Goal: Contribute content: Add original content to the website for others to see

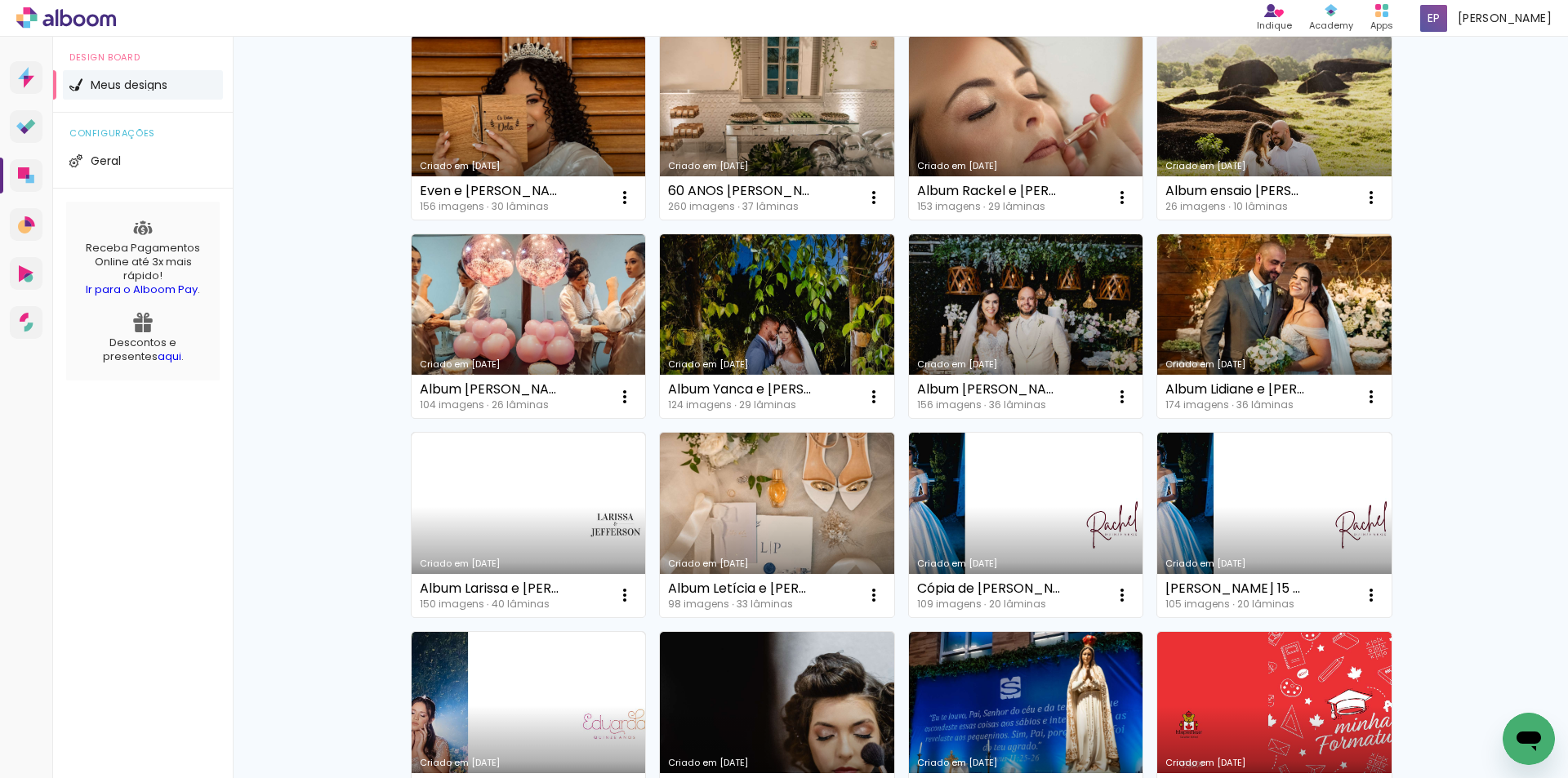
scroll to position [408, 0]
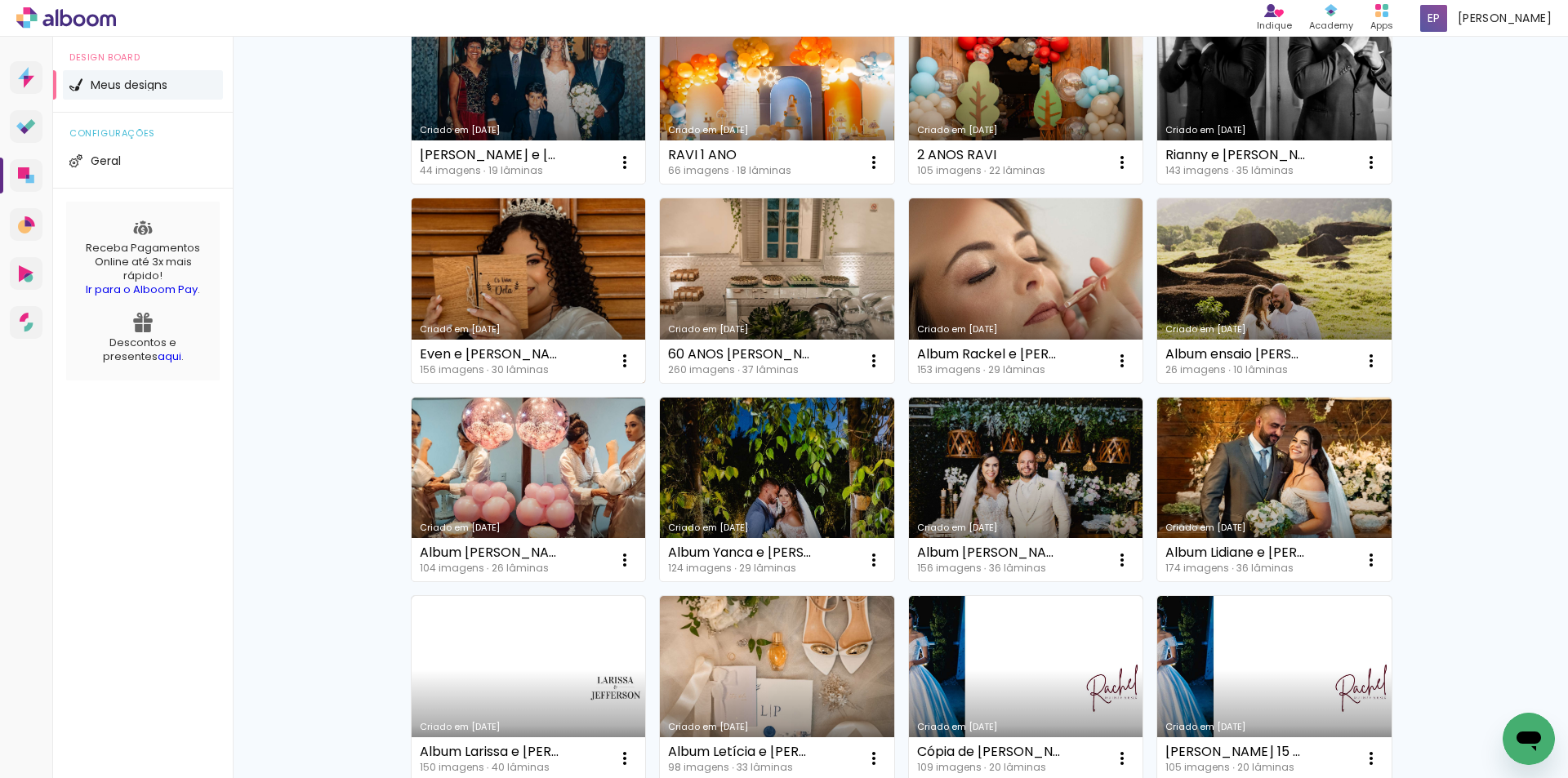
click at [612, 311] on link "Criado em [DATE]" at bounding box center [529, 290] width 235 height 184
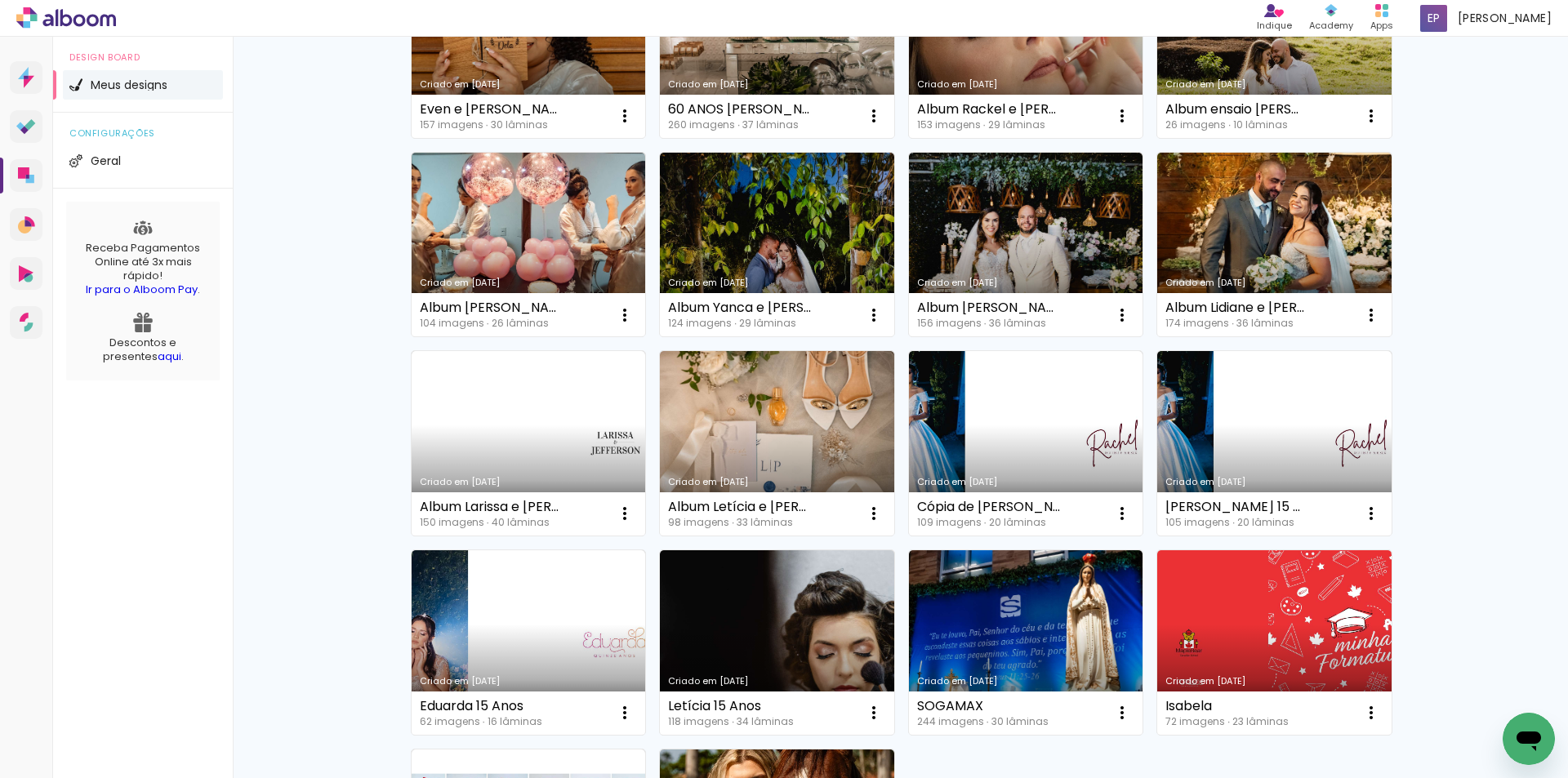
scroll to position [994, 0]
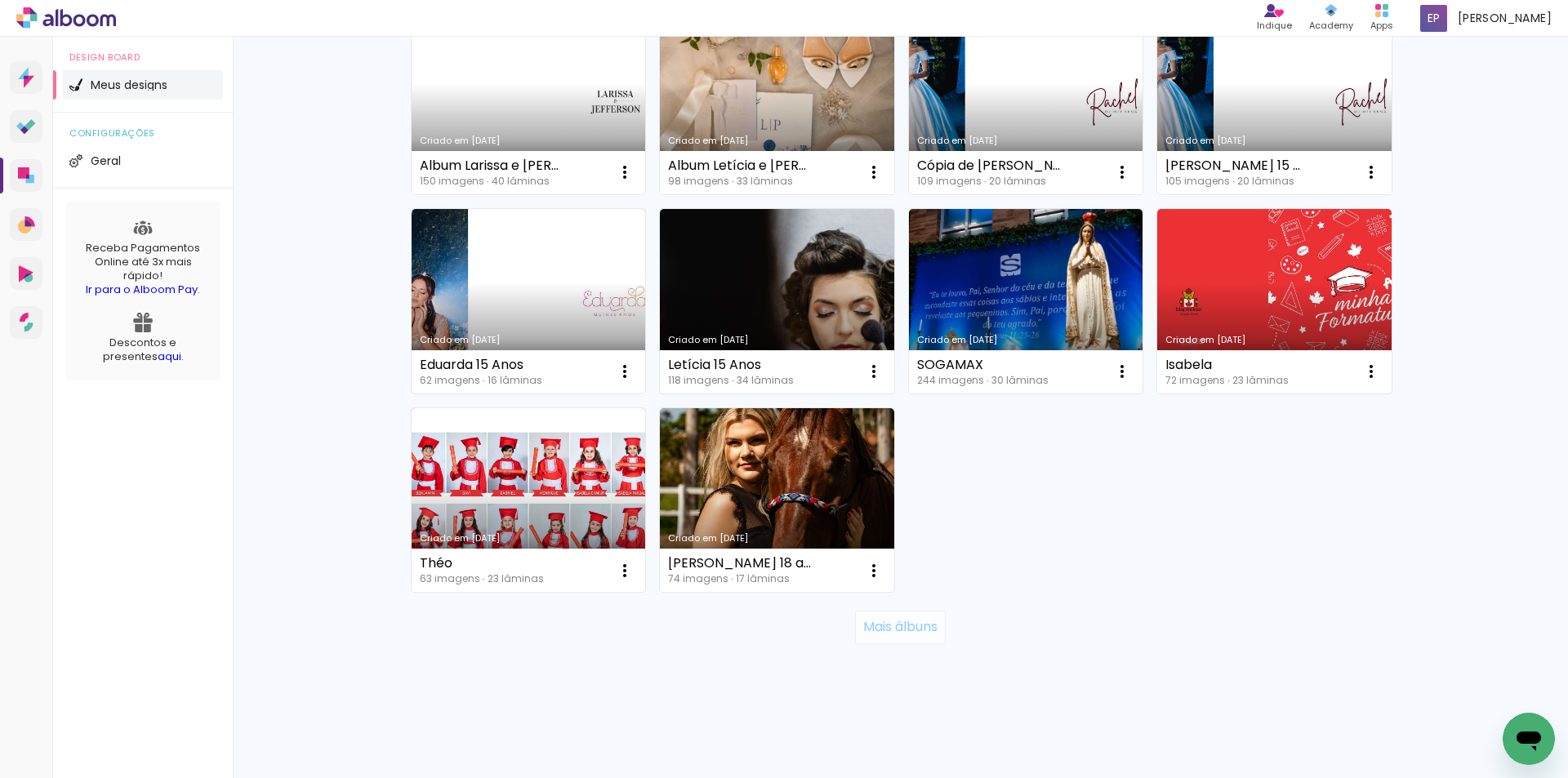
click at [0, 0] on slot "Mais álbuns" at bounding box center [0, 0] width 0 height 0
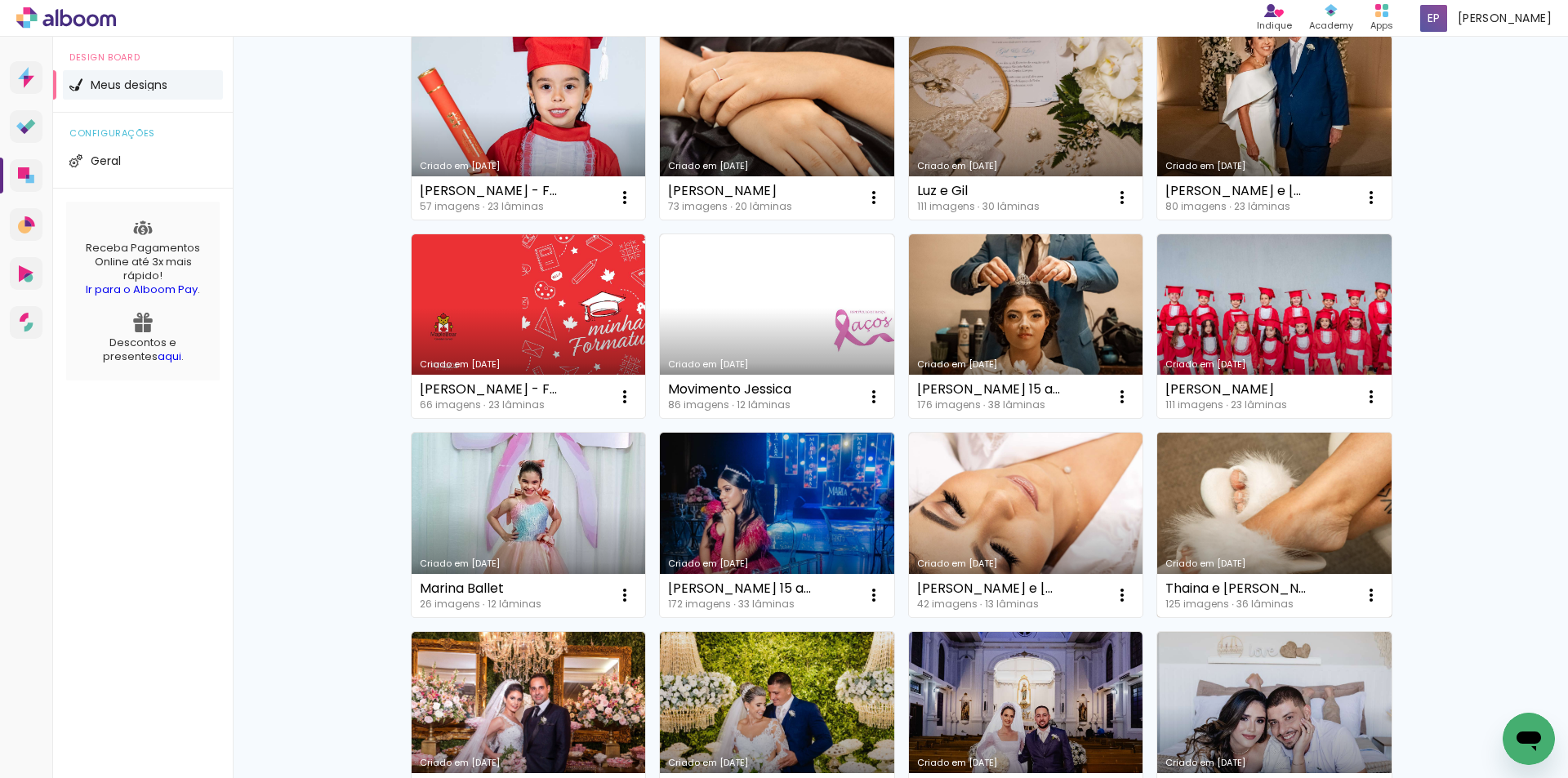
scroll to position [1810, 0]
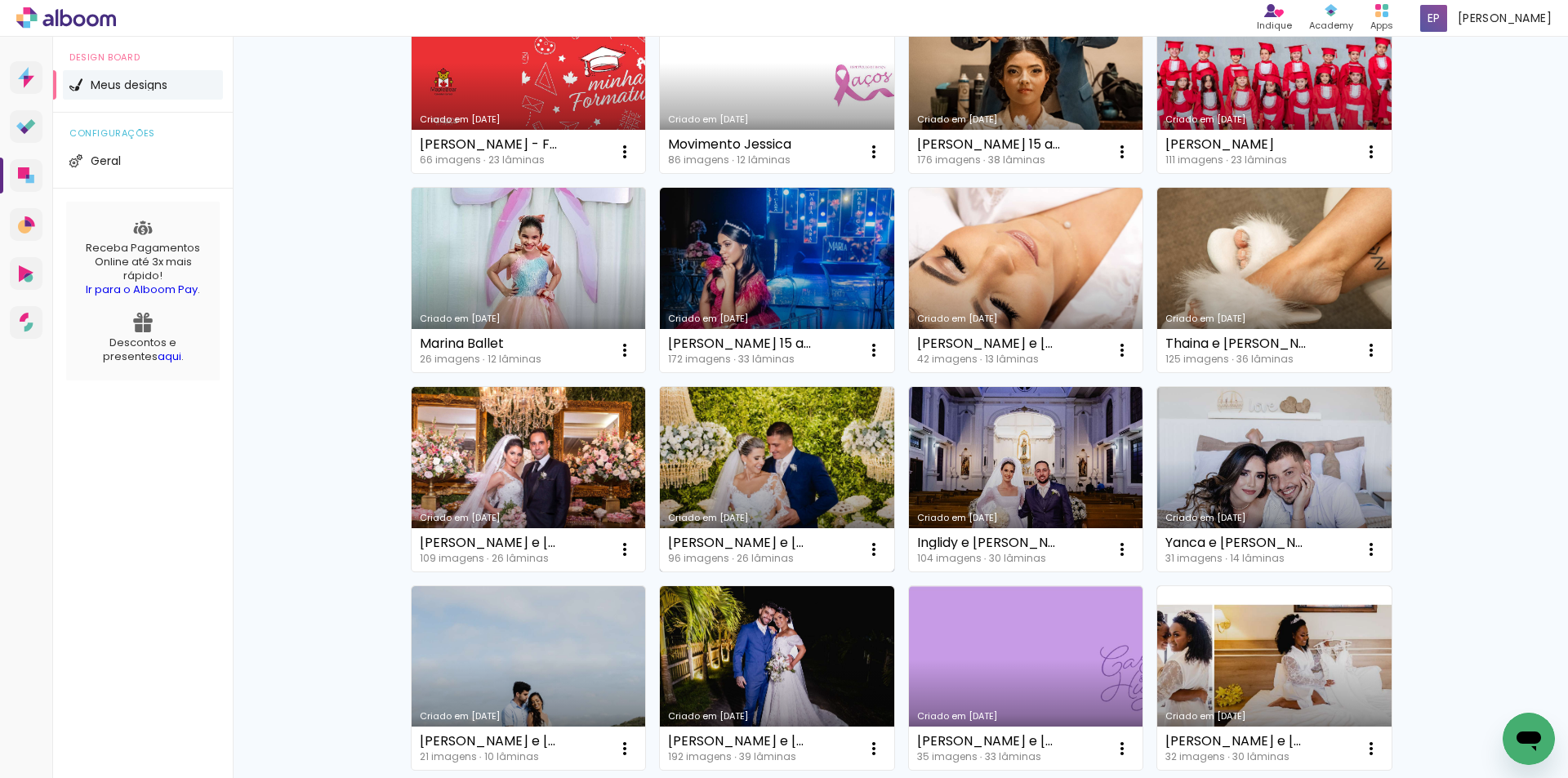
click at [787, 461] on link "Criado em 26/03/24" at bounding box center [777, 479] width 235 height 184
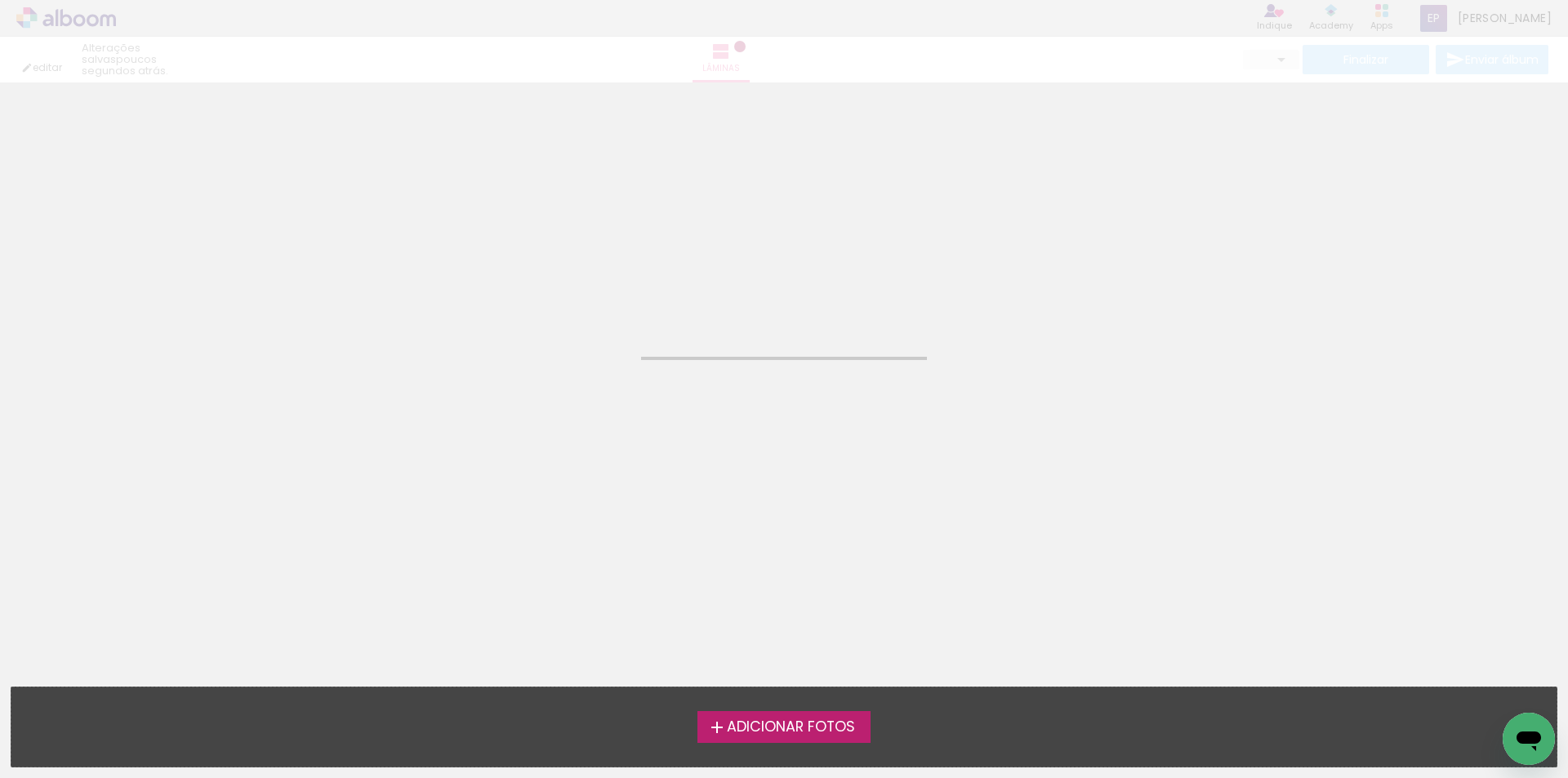
click at [747, 720] on span "Adicionar Fotos" at bounding box center [791, 727] width 129 height 15
click at [0, 0] on input "file" at bounding box center [0, 0] width 0 height 0
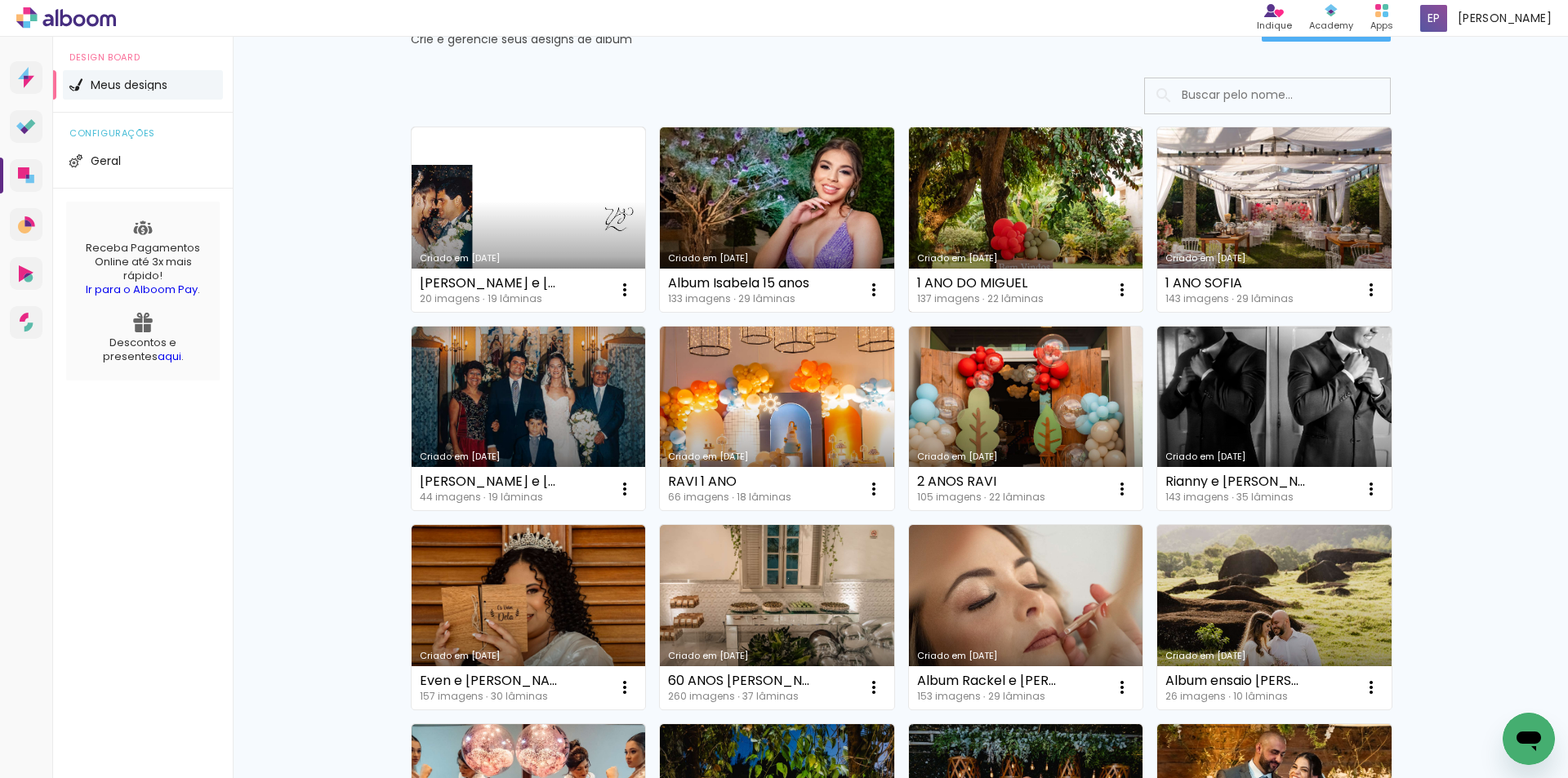
scroll to position [245, 0]
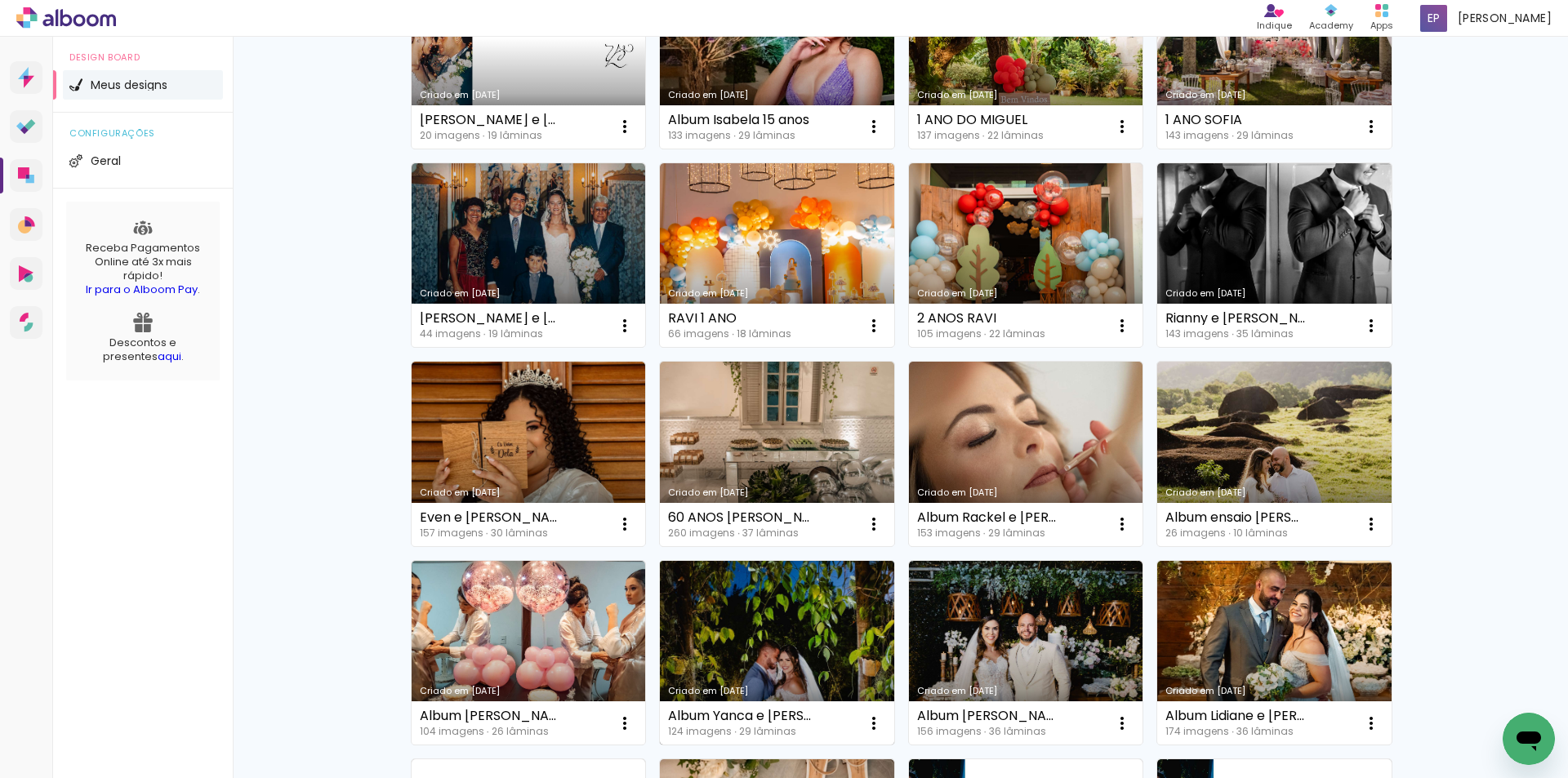
click at [801, 648] on link "Criado em [DATE]" at bounding box center [777, 653] width 235 height 184
click at [0, 0] on neon-animated-pages "Confirmar Cancelar" at bounding box center [0, 0] width 0 height 0
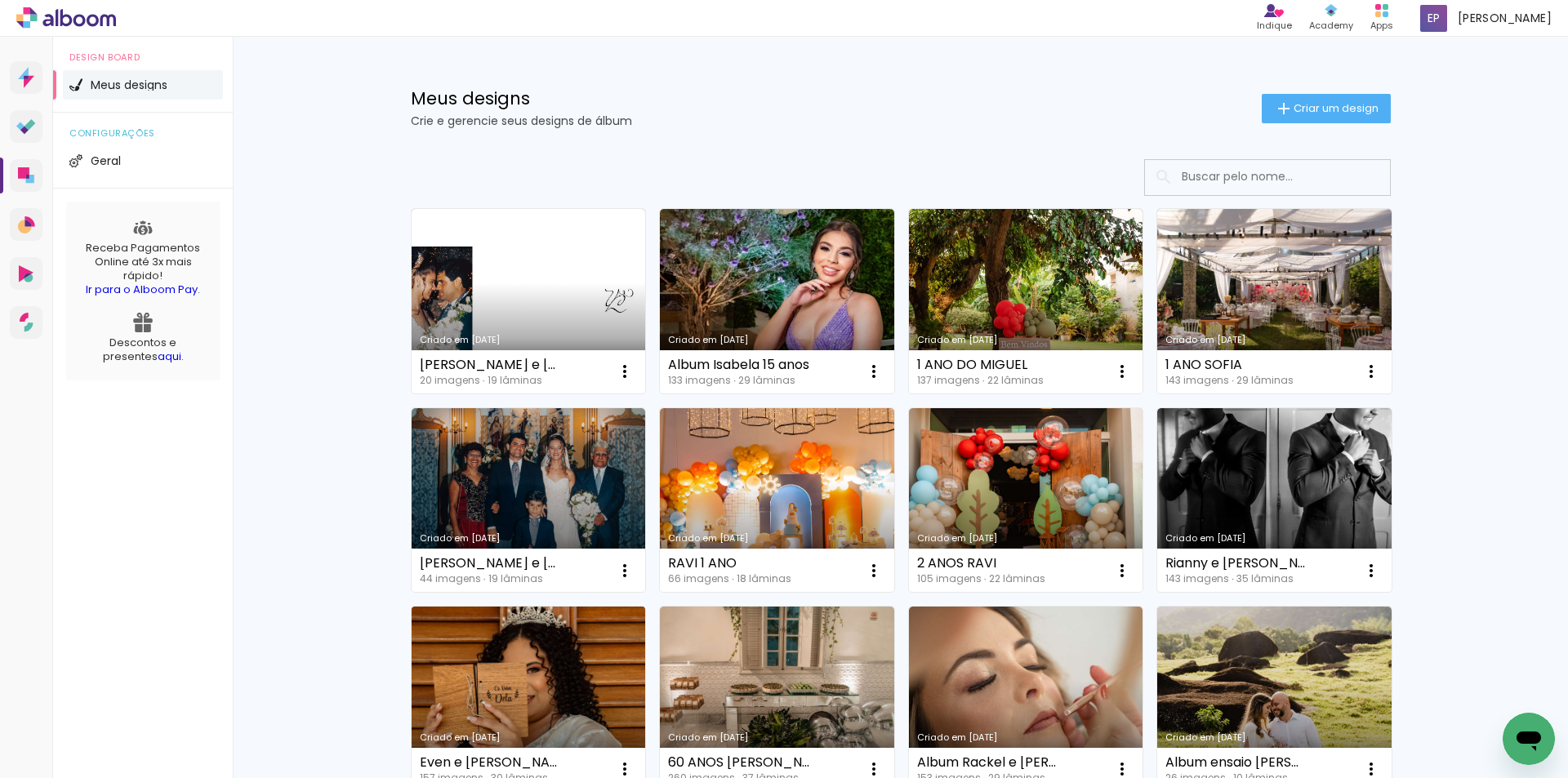
click at [564, 684] on link "Criado em [DATE]" at bounding box center [529, 699] width 235 height 184
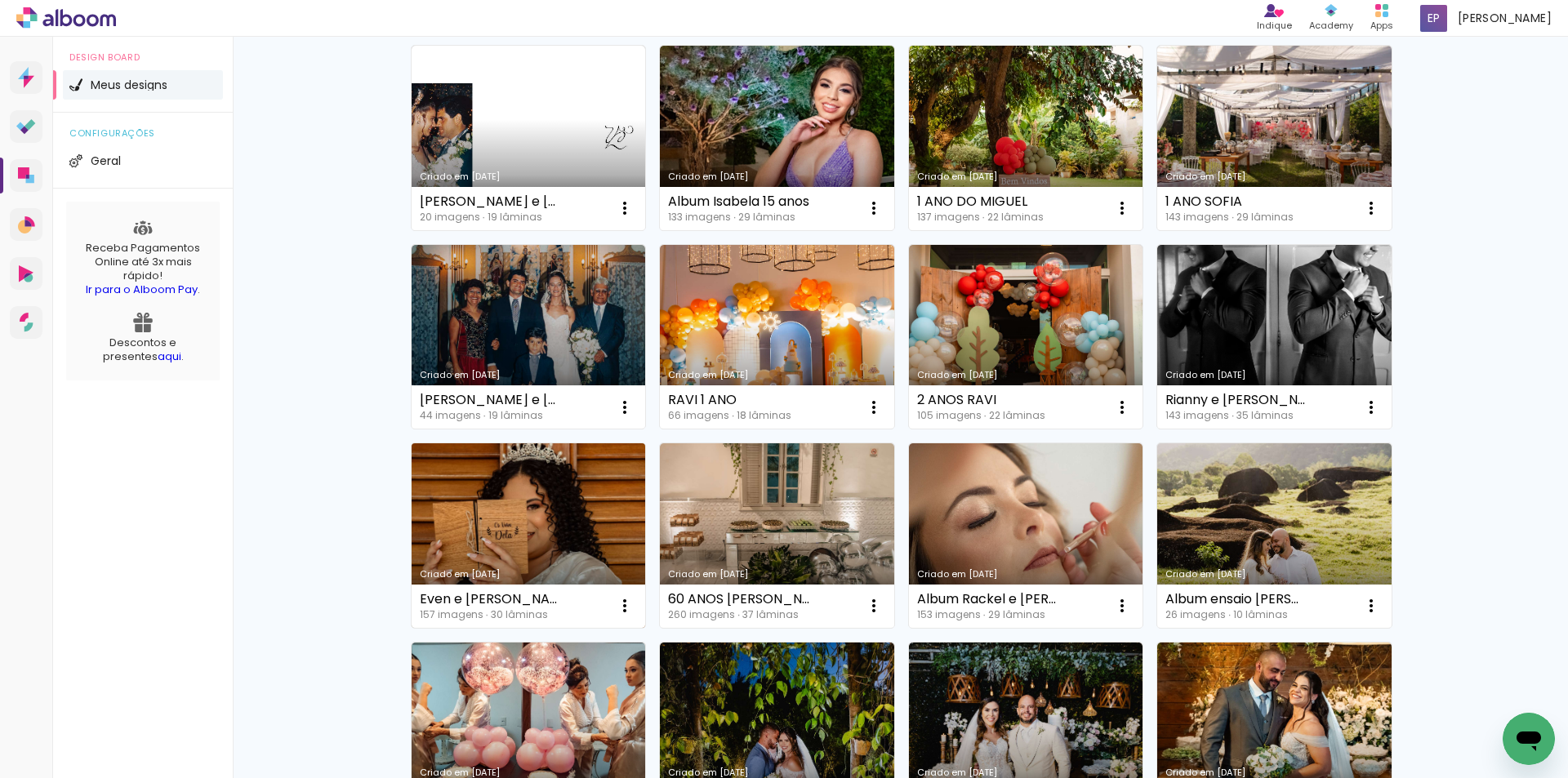
click at [519, 491] on link "Criado em [DATE]" at bounding box center [529, 535] width 235 height 184
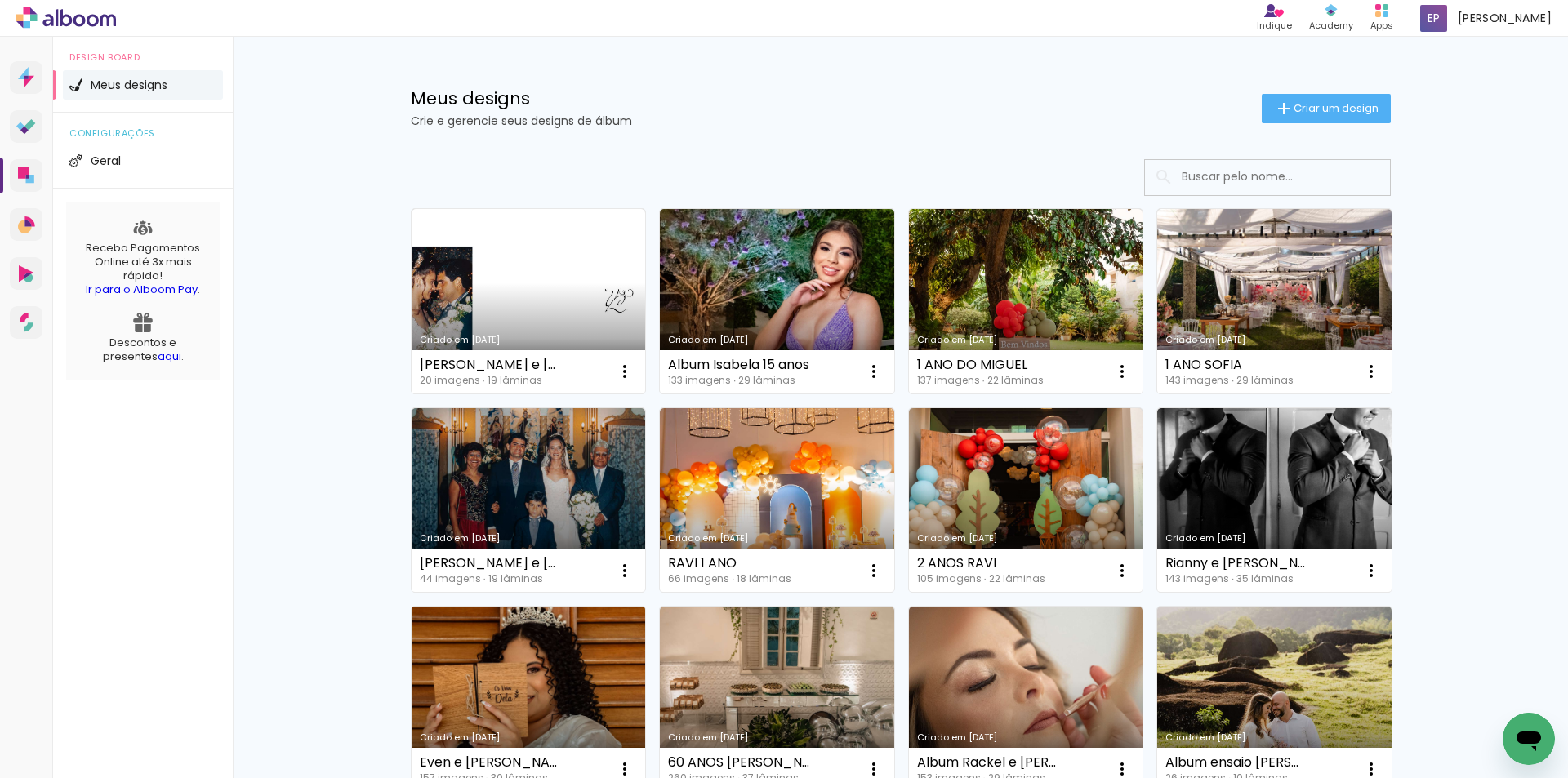
click at [514, 709] on link "Criado em [DATE]" at bounding box center [529, 699] width 235 height 184
